Goal: Task Accomplishment & Management: Manage account settings

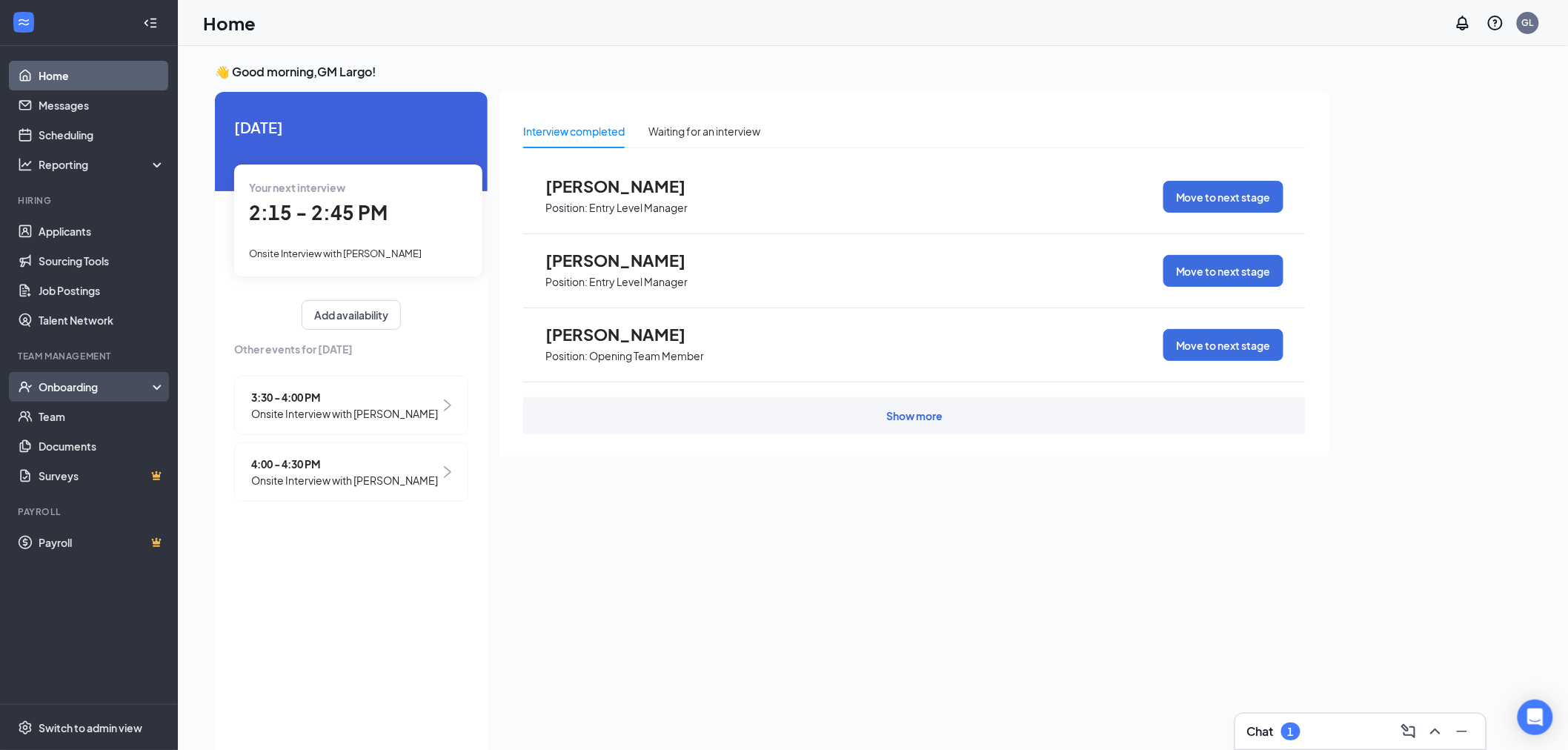
click at [119, 382] on div "Onboarding" at bounding box center [95, 387] width 114 height 15
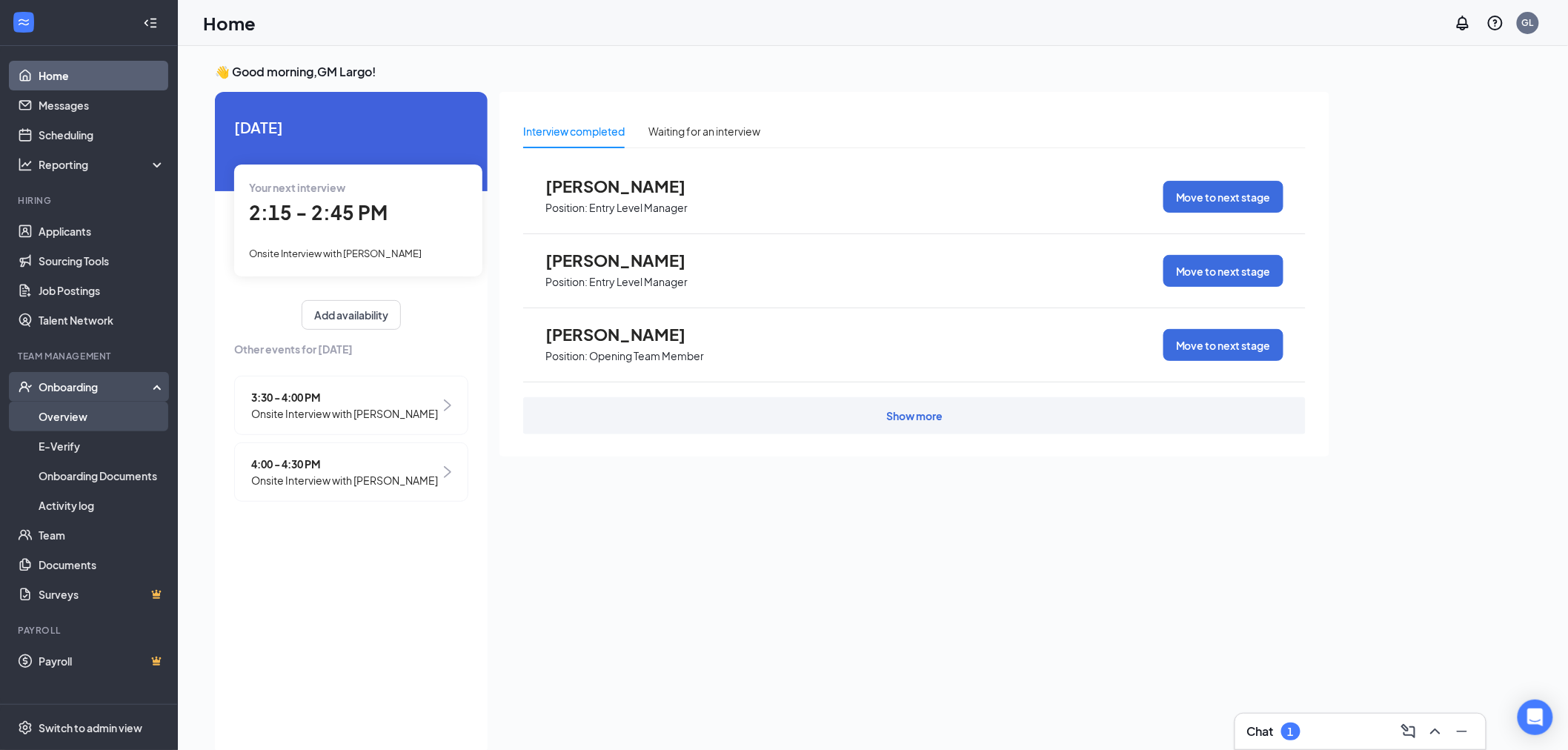
click at [120, 412] on link "Overview" at bounding box center [101, 416] width 126 height 30
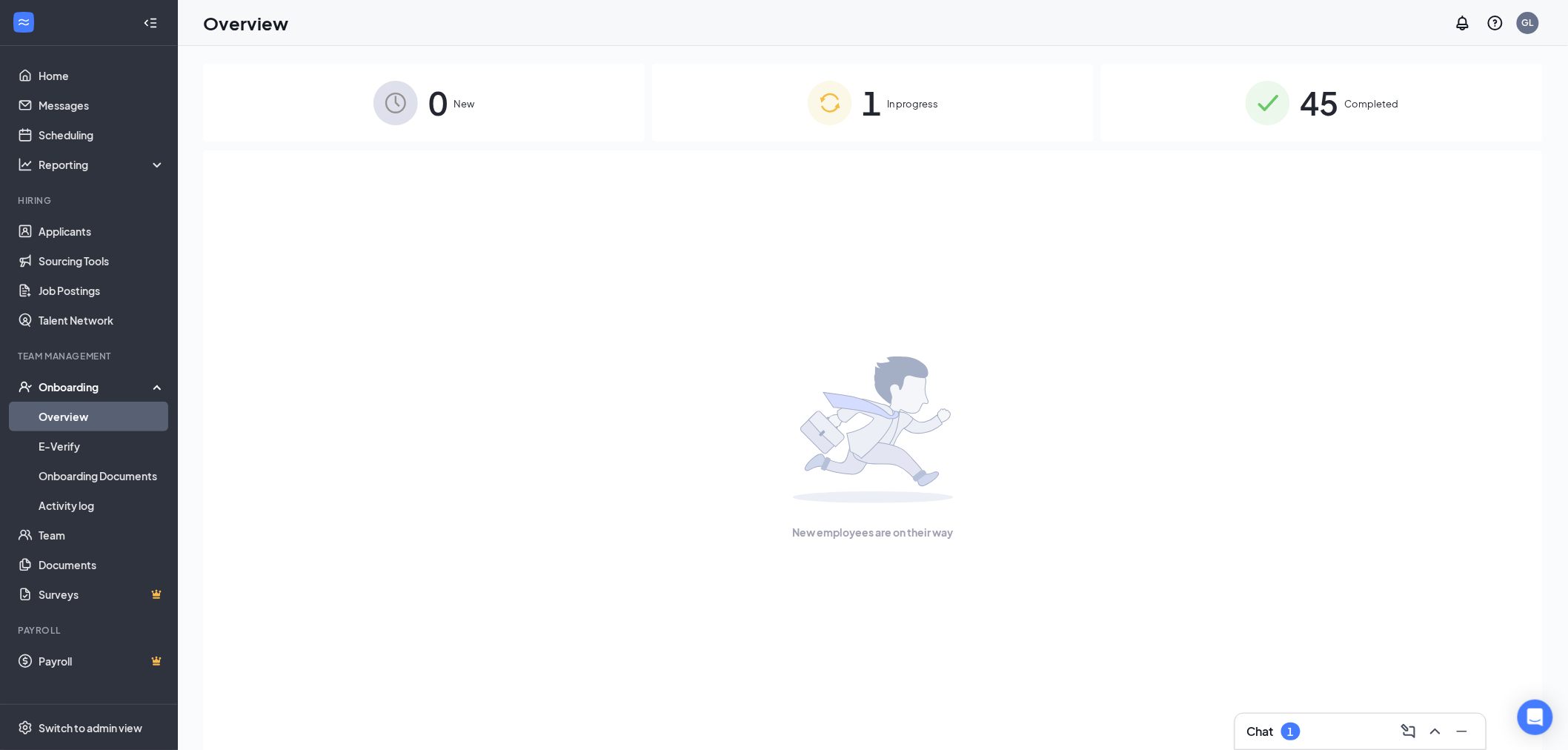
click at [975, 126] on div "1 In progress" at bounding box center [872, 102] width 441 height 78
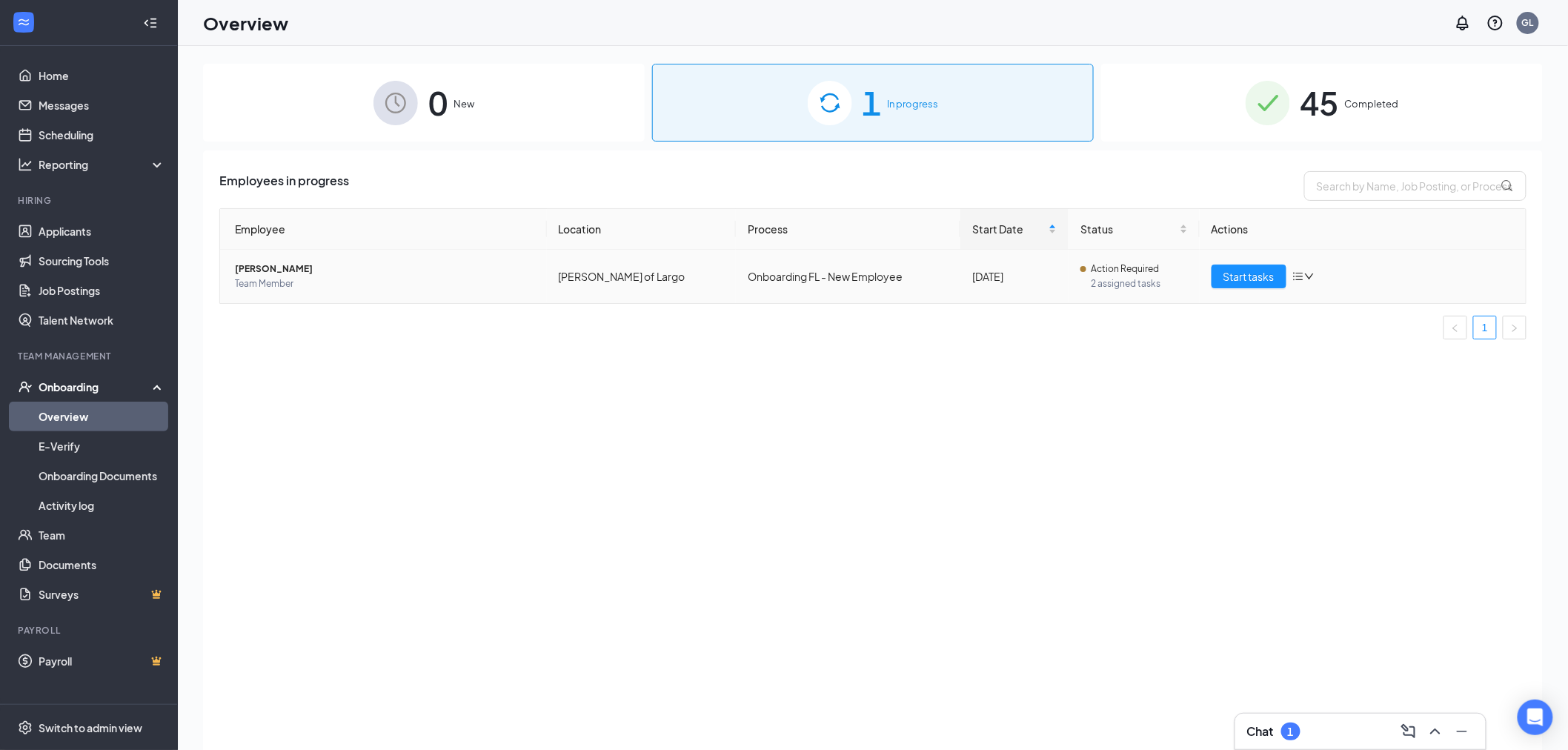
click at [834, 277] on td "Onboarding FL - New Employee" at bounding box center [848, 276] width 224 height 53
click at [276, 268] on span "[PERSON_NAME]" at bounding box center [384, 269] width 300 height 15
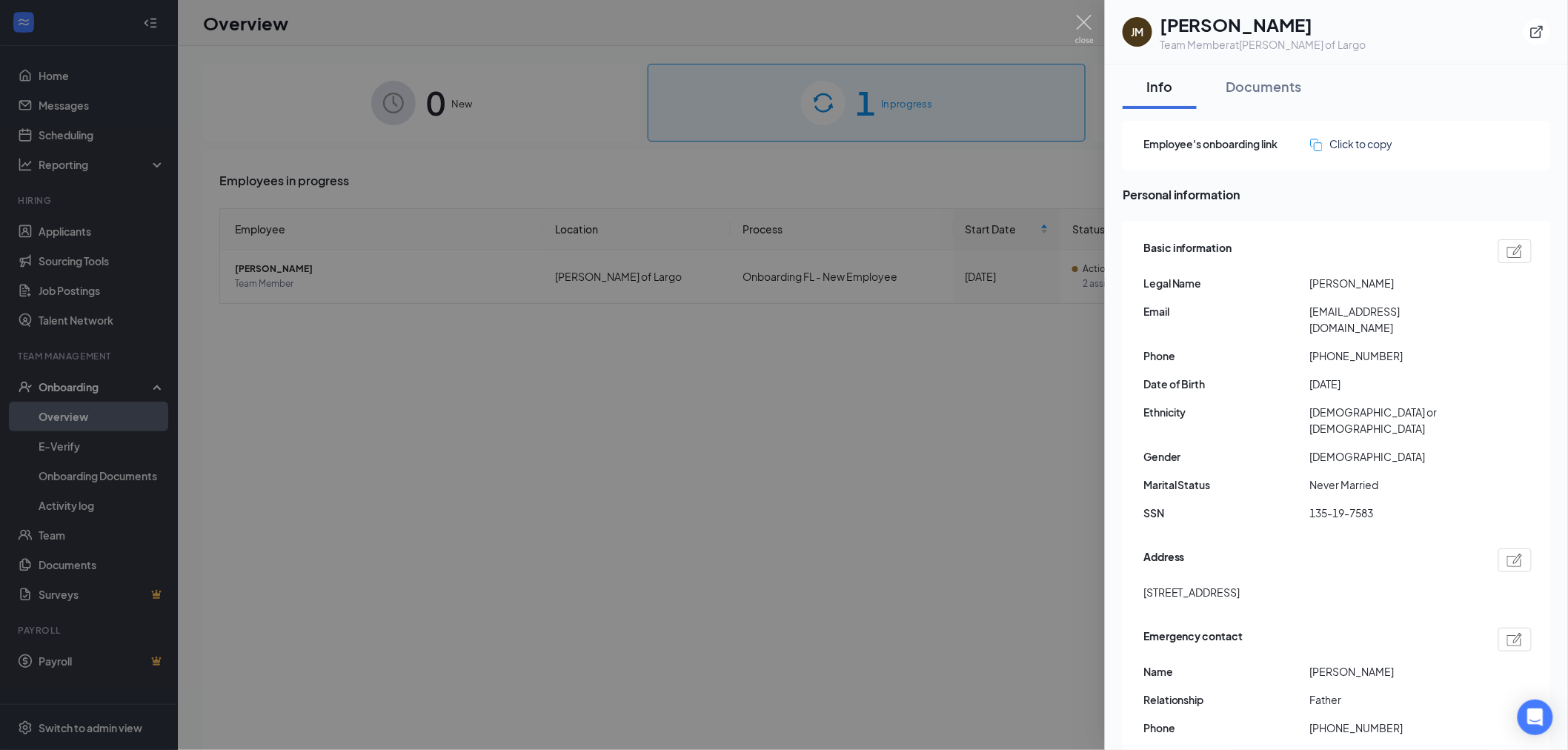
click at [815, 334] on div at bounding box center [784, 375] width 1568 height 750
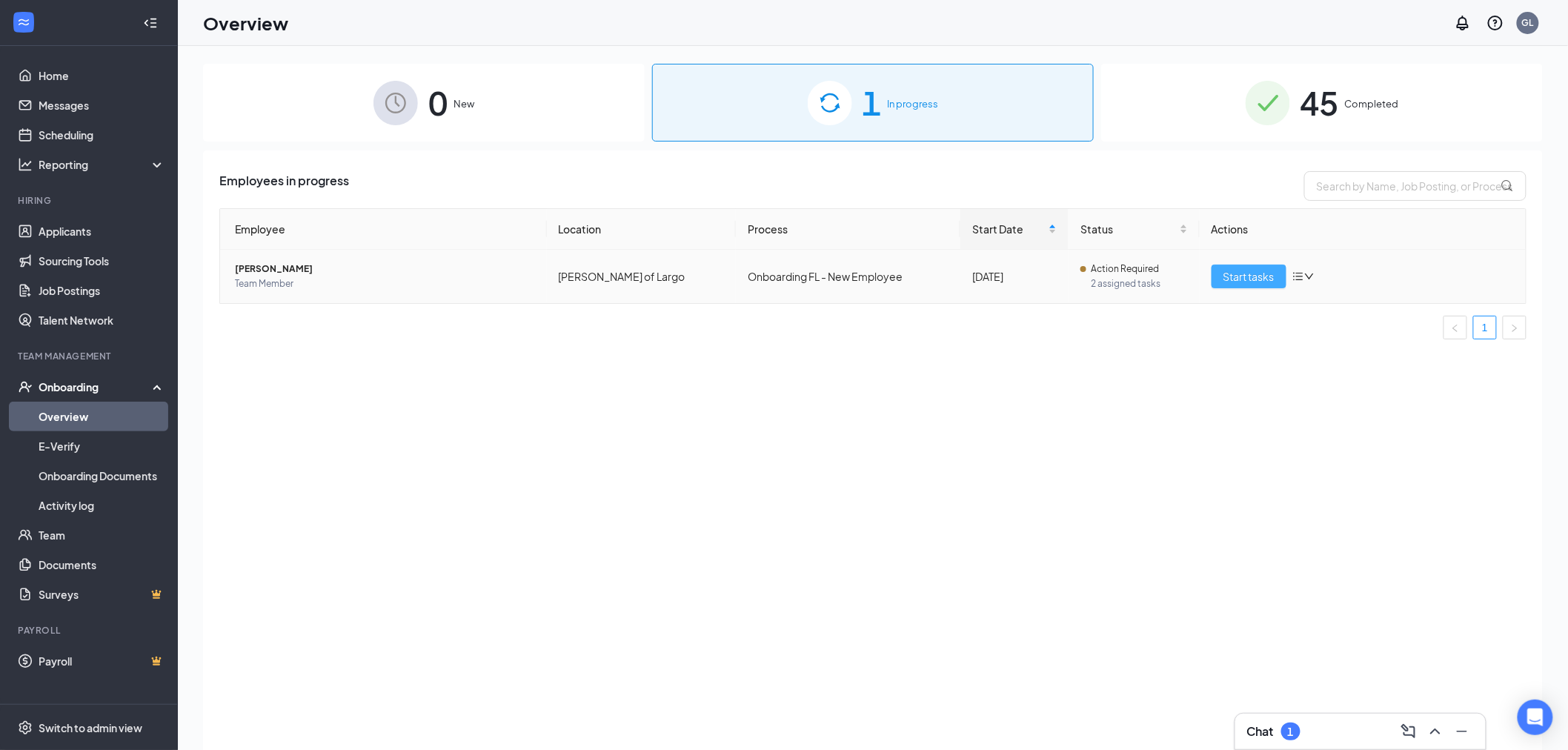
click at [1254, 286] on button "Start tasks" at bounding box center [1248, 276] width 75 height 23
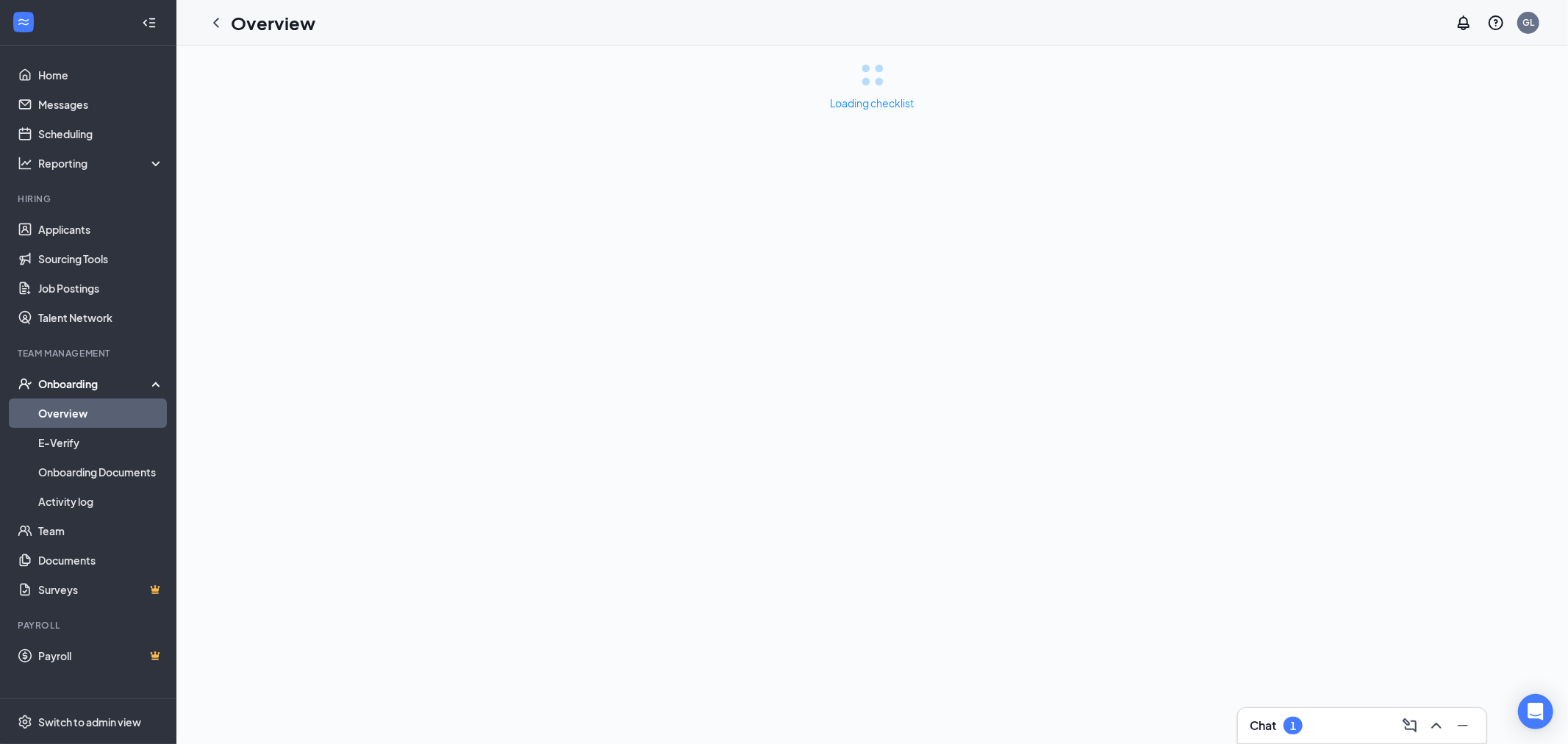
click at [1316, 716] on div "Chat 1" at bounding box center [1362, 725] width 225 height 23
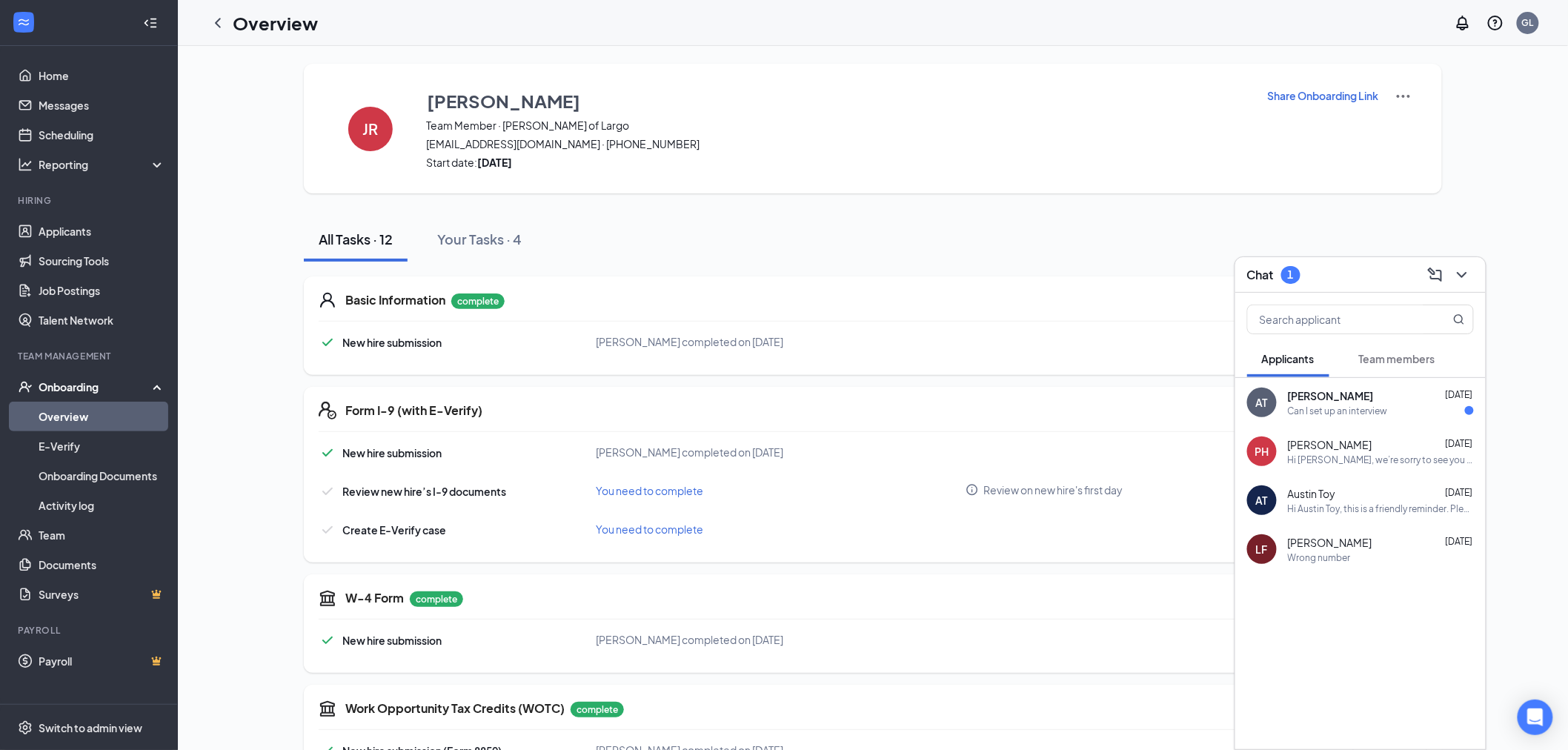
click at [726, 224] on div "All Tasks · 12 Your Tasks · 4" at bounding box center [872, 239] width 1138 height 45
click at [1452, 273] on button at bounding box center [1461, 274] width 23 height 23
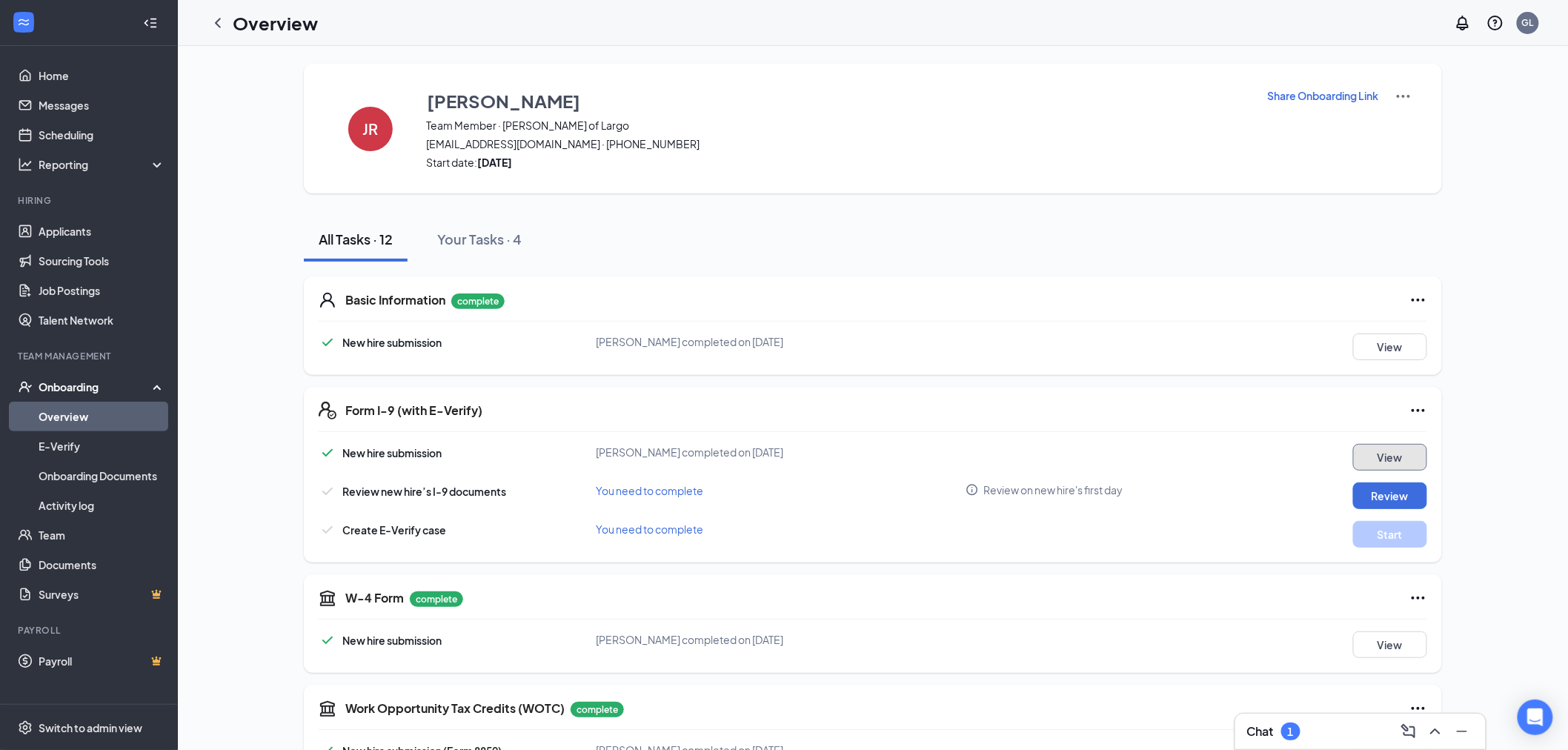
click at [1384, 459] on button "View" at bounding box center [1389, 457] width 74 height 27
